Goal: Download file/media

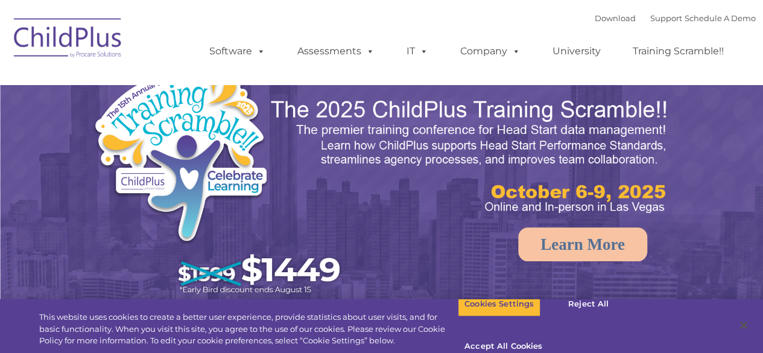
select select "MEDIUM"
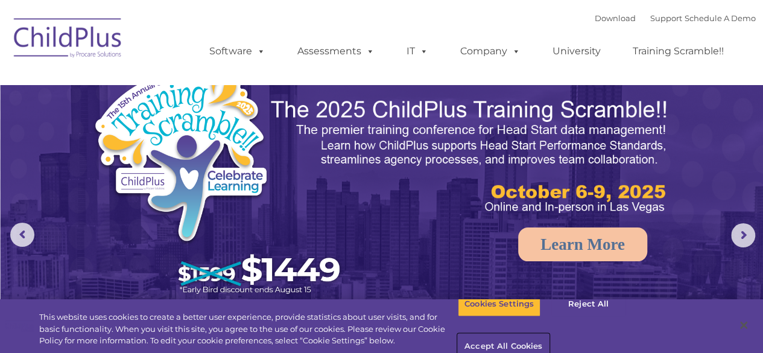
click at [549, 334] on button "Accept All Cookies" at bounding box center [503, 346] width 91 height 25
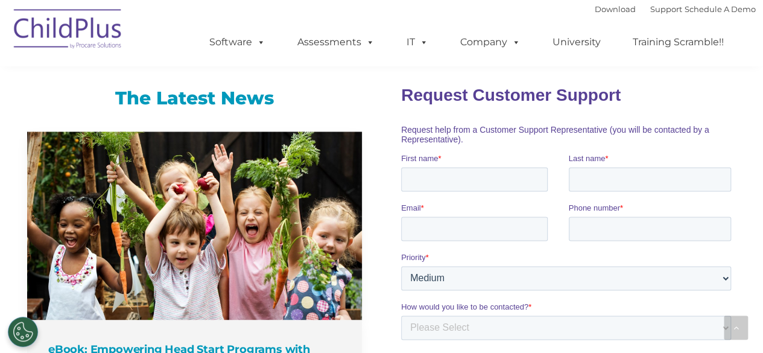
scroll to position [786, 0]
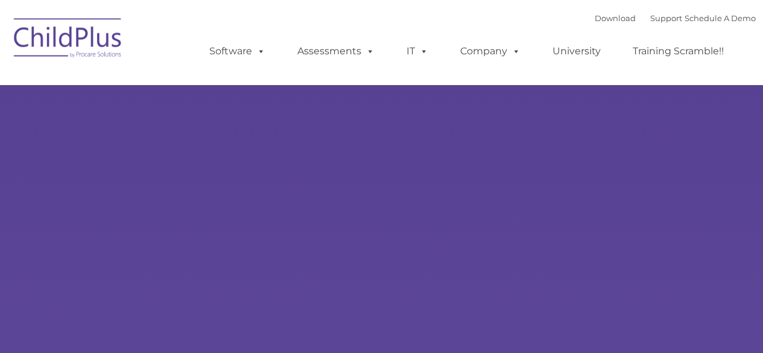
select select "MEDIUM"
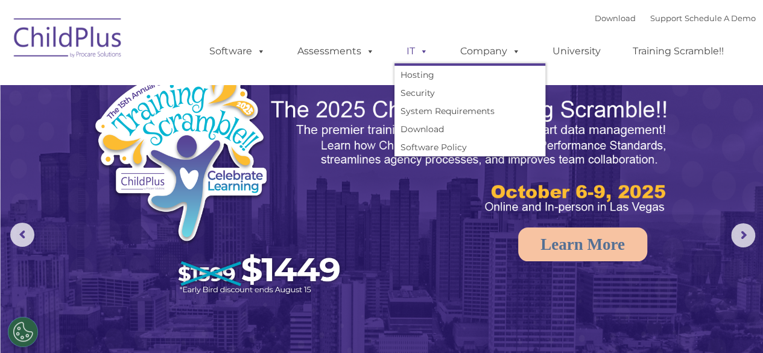
click at [416, 55] on span at bounding box center [421, 50] width 13 height 11
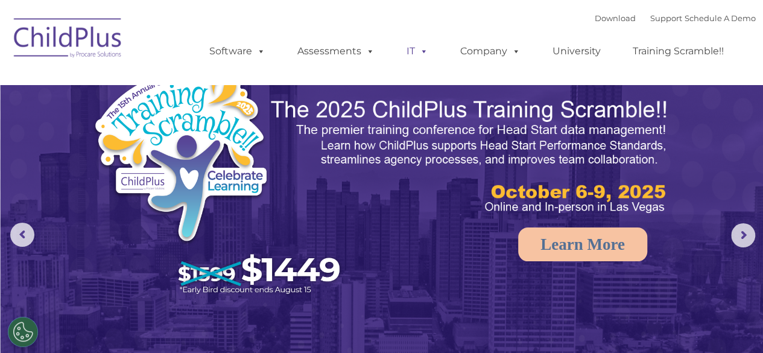
click at [416, 55] on span at bounding box center [421, 50] width 13 height 11
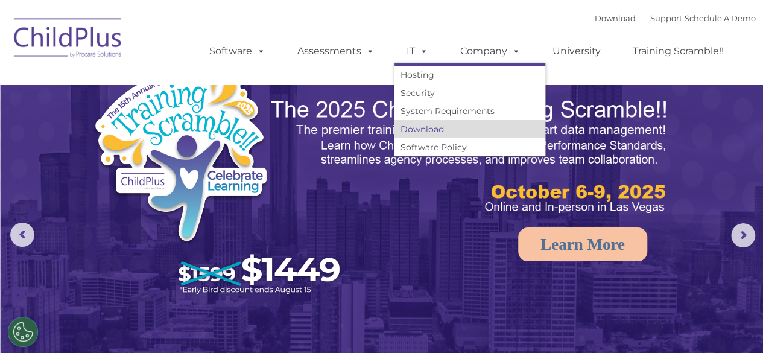
click at [439, 131] on link "Download" at bounding box center [469, 129] width 151 height 18
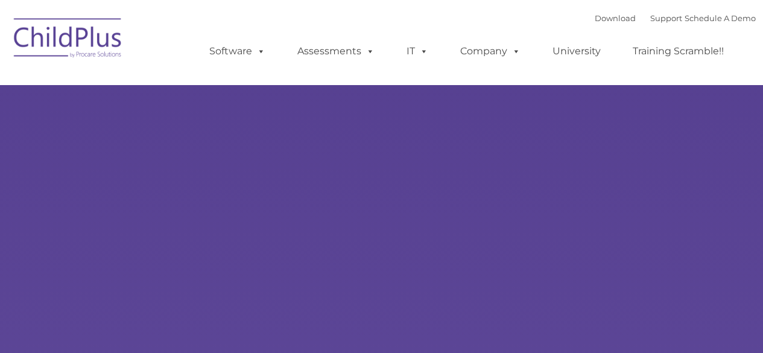
type input ""
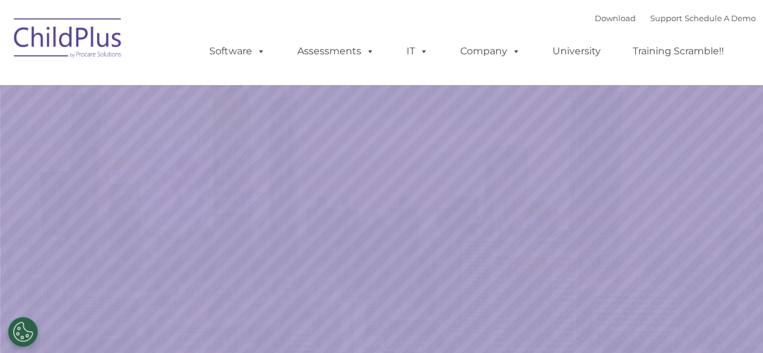
select select "MEDIUM"
